Goal: Task Accomplishment & Management: Manage account settings

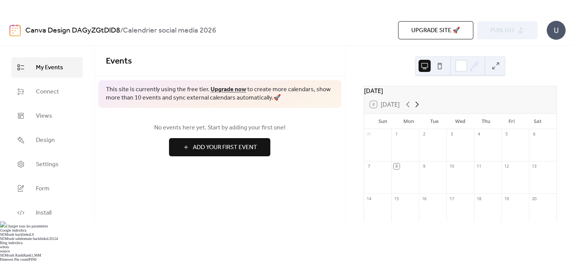
click at [419, 109] on icon at bounding box center [417, 104] width 9 height 9
click at [42, 96] on span "Connect" at bounding box center [47, 91] width 23 height 9
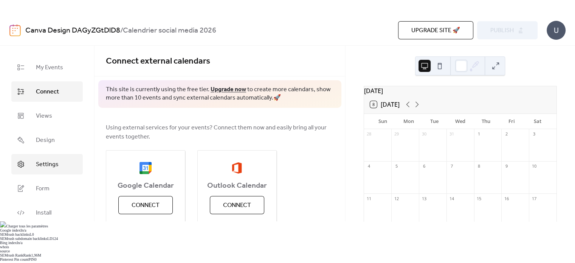
click at [48, 168] on span "Settings" at bounding box center [47, 164] width 23 height 9
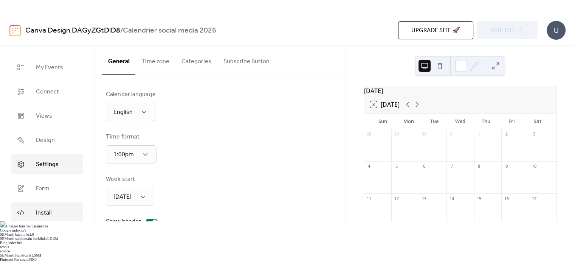
click at [46, 208] on span "Install" at bounding box center [44, 212] width 16 height 9
